Goal: Information Seeking & Learning: Learn about a topic

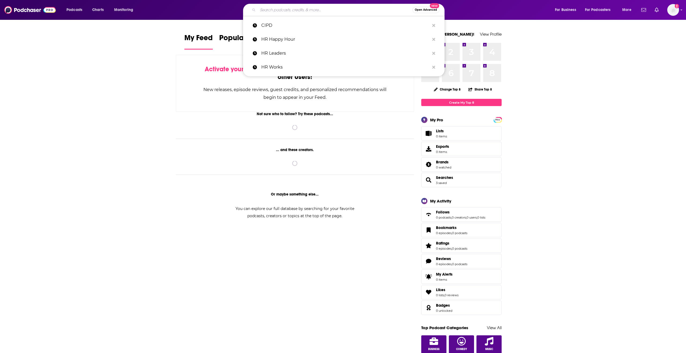
click at [357, 11] on input "Search podcasts, credits, & more..." at bounding box center [335, 10] width 155 height 9
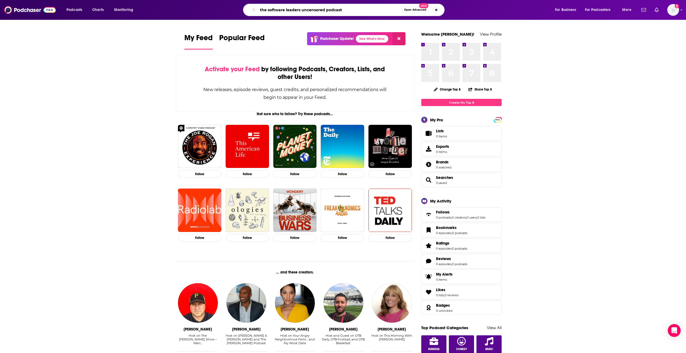
type input "the software leaders uncensored podcast"
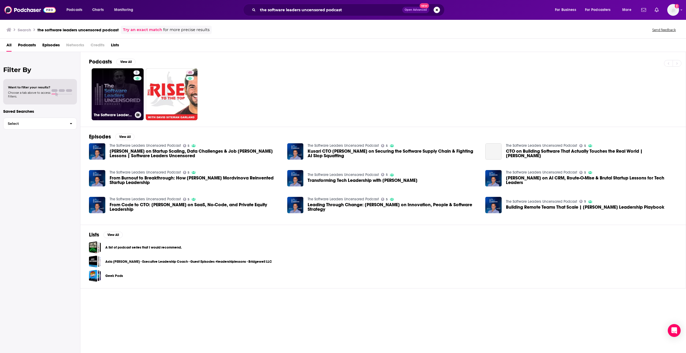
click at [99, 109] on link "5 The Software Leaders Uncensored Podcast" at bounding box center [118, 94] width 52 height 52
